Goal: Task Accomplishment & Management: Manage account settings

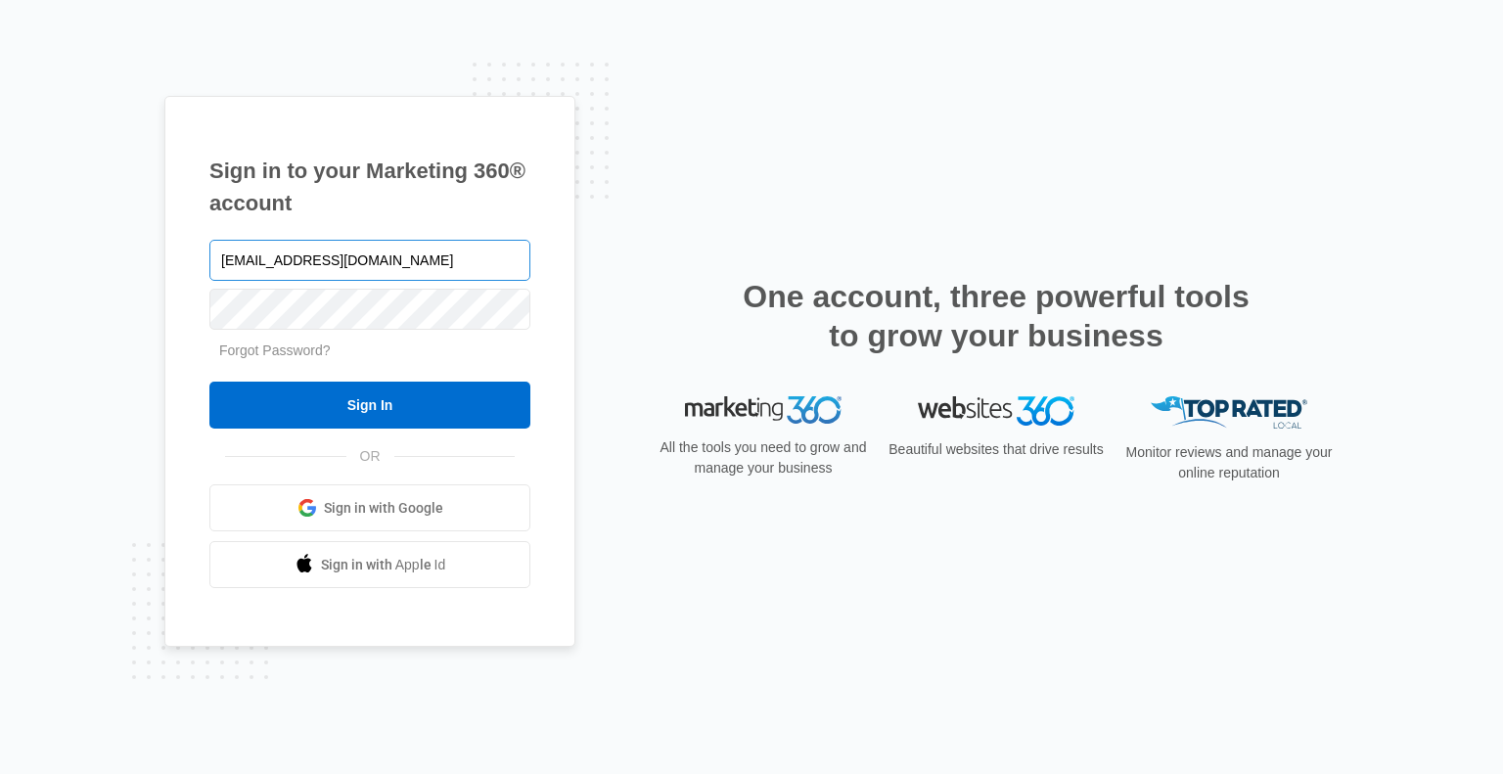
type input "[EMAIL_ADDRESS][DOMAIN_NAME]"
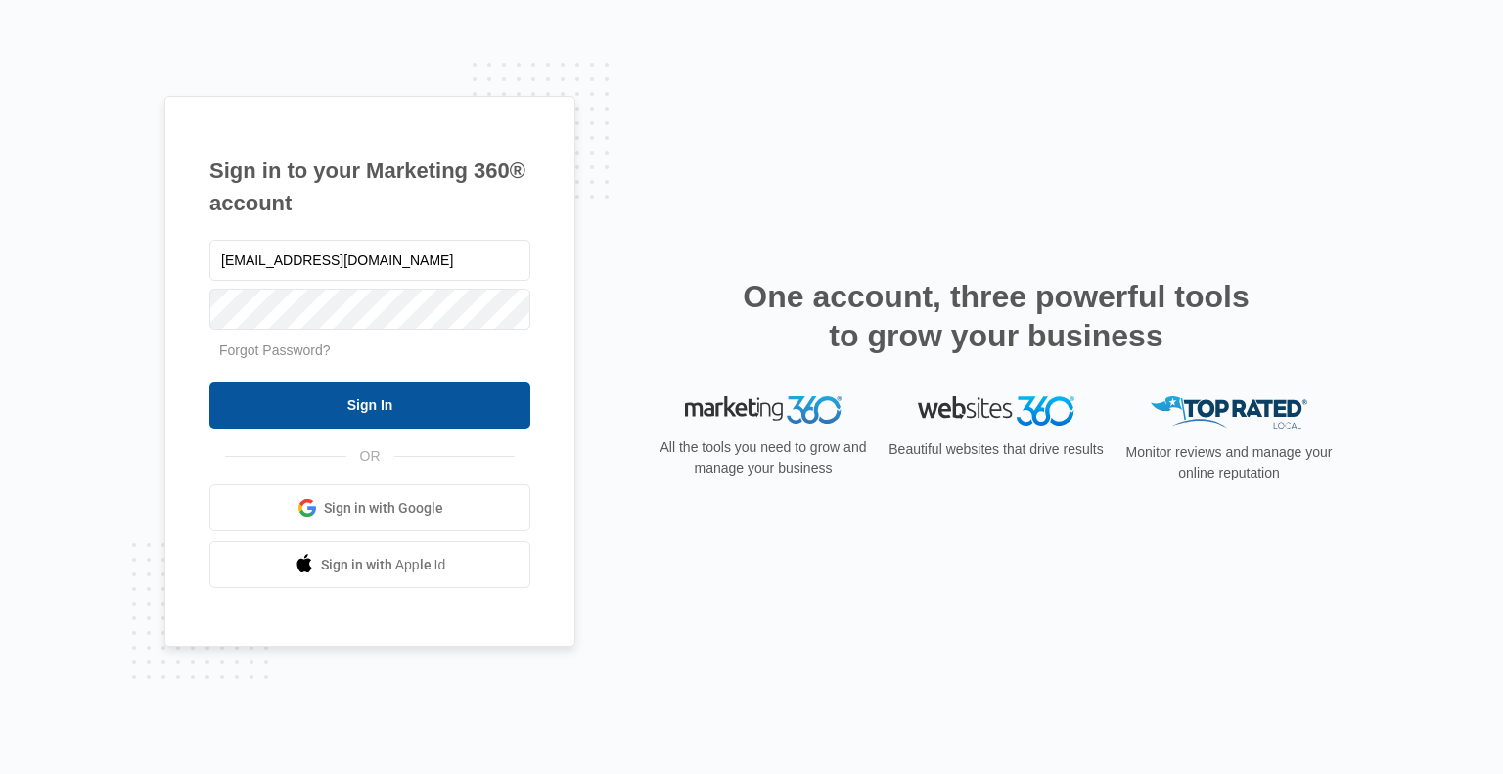
click at [417, 410] on input "Sign In" at bounding box center [369, 405] width 321 height 47
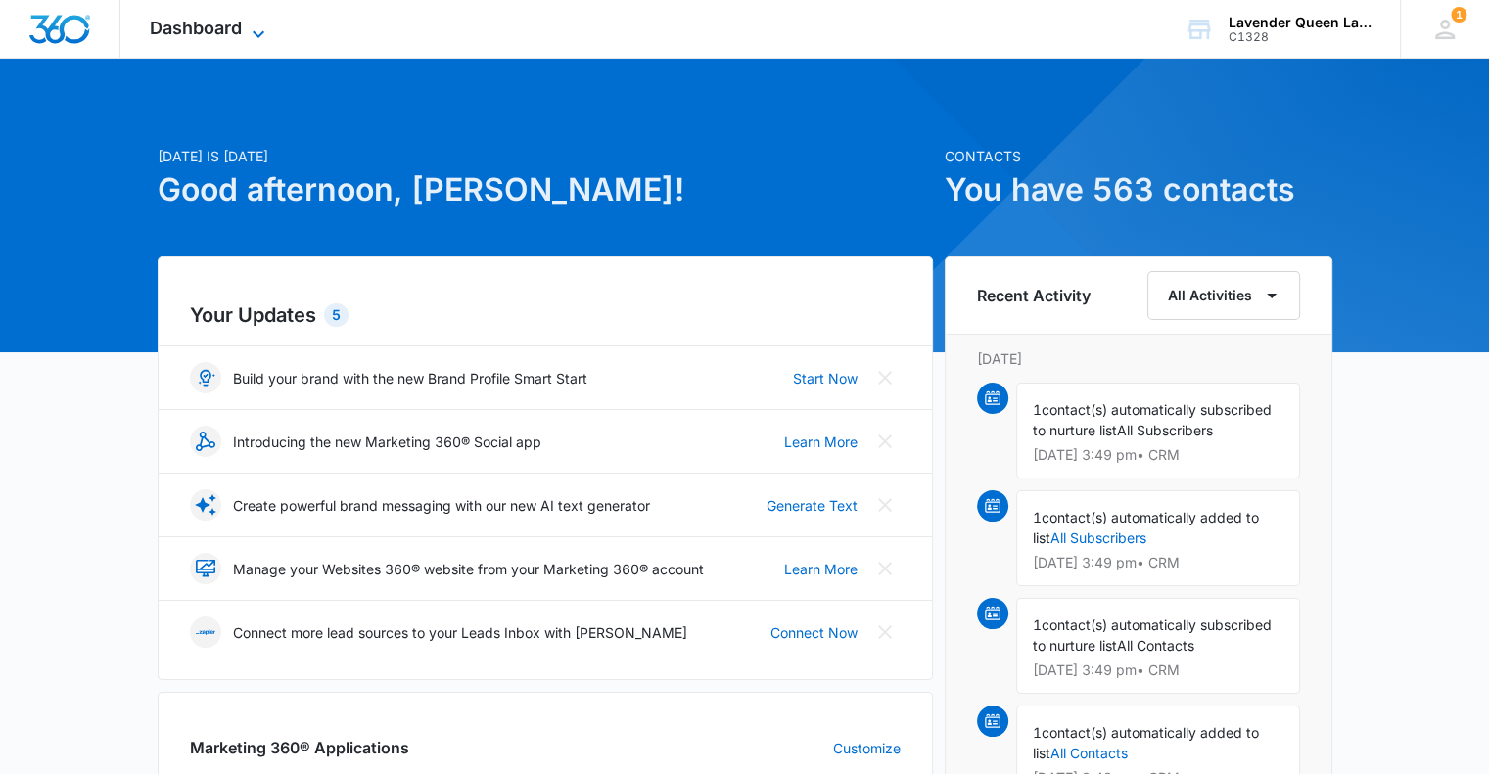
click at [260, 30] on icon at bounding box center [258, 34] width 23 height 23
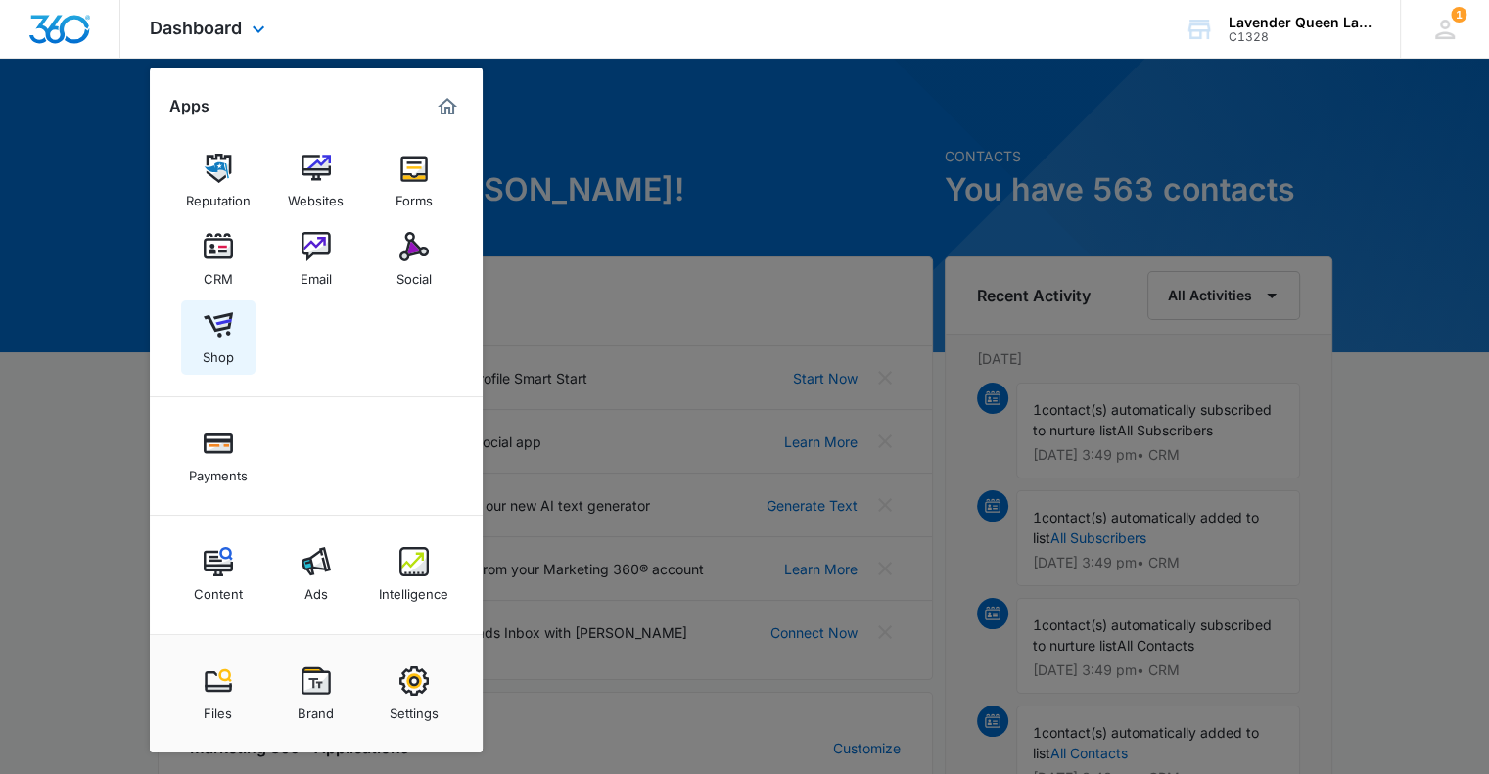
click at [230, 335] on img at bounding box center [218, 324] width 29 height 29
